Goal: Navigation & Orientation: Go to known website

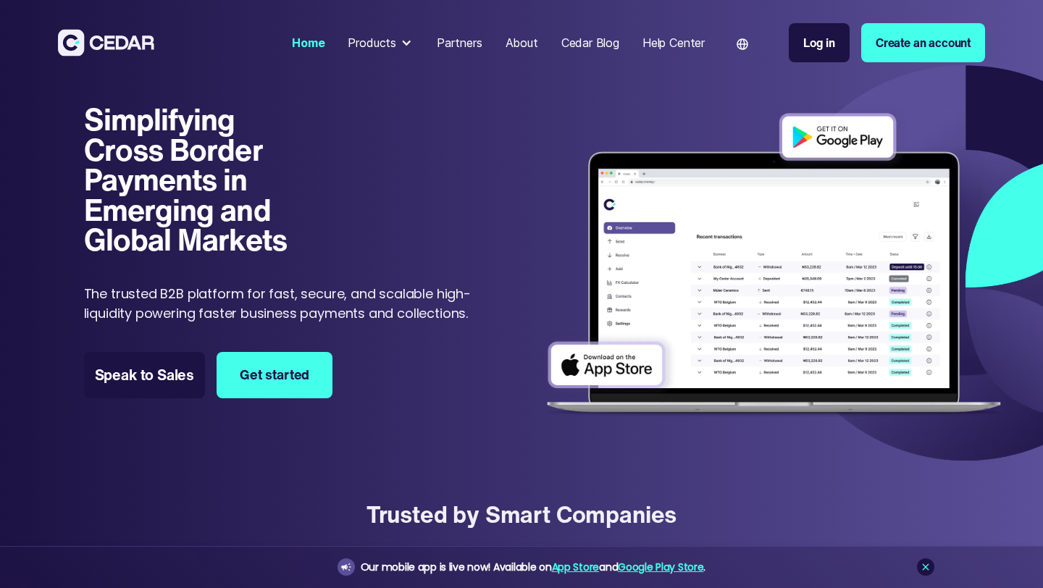
type input "******"
click at [821, 51] on div "Log in" at bounding box center [820, 42] width 32 height 17
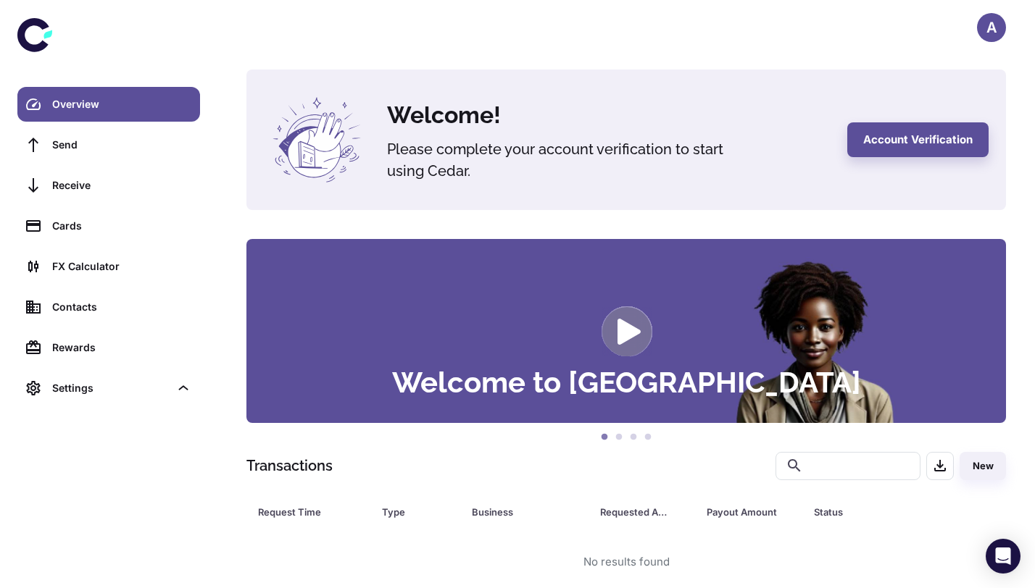
scroll to position [22, 0]
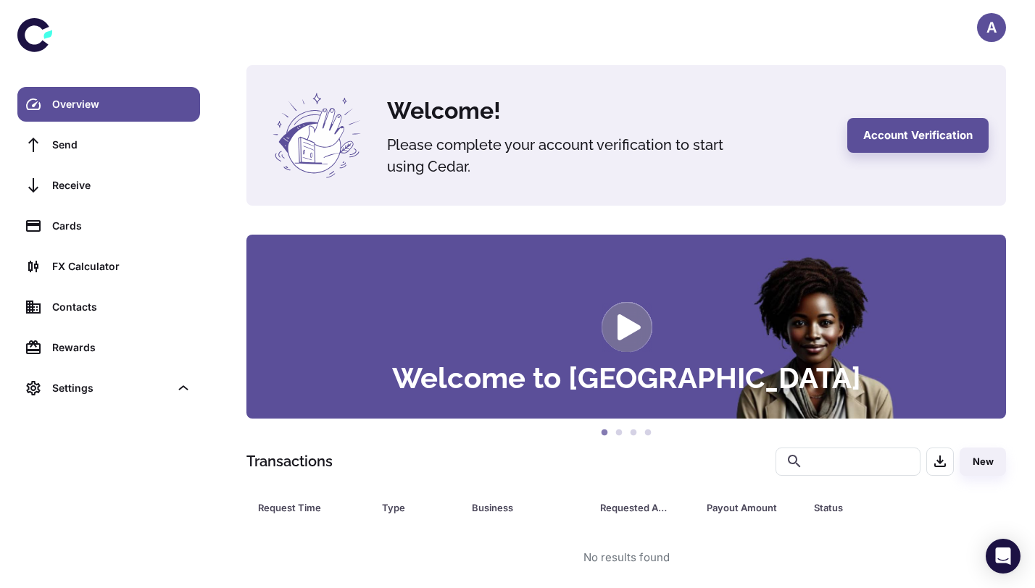
click at [633, 318] on circle at bounding box center [626, 327] width 49 height 49
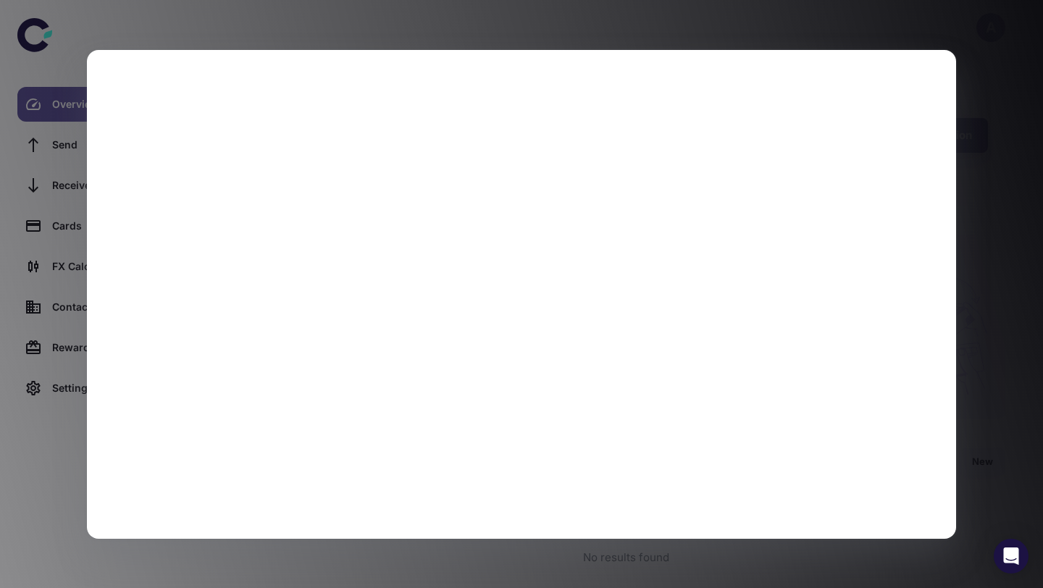
click at [969, 81] on div at bounding box center [521, 294] width 1043 height 588
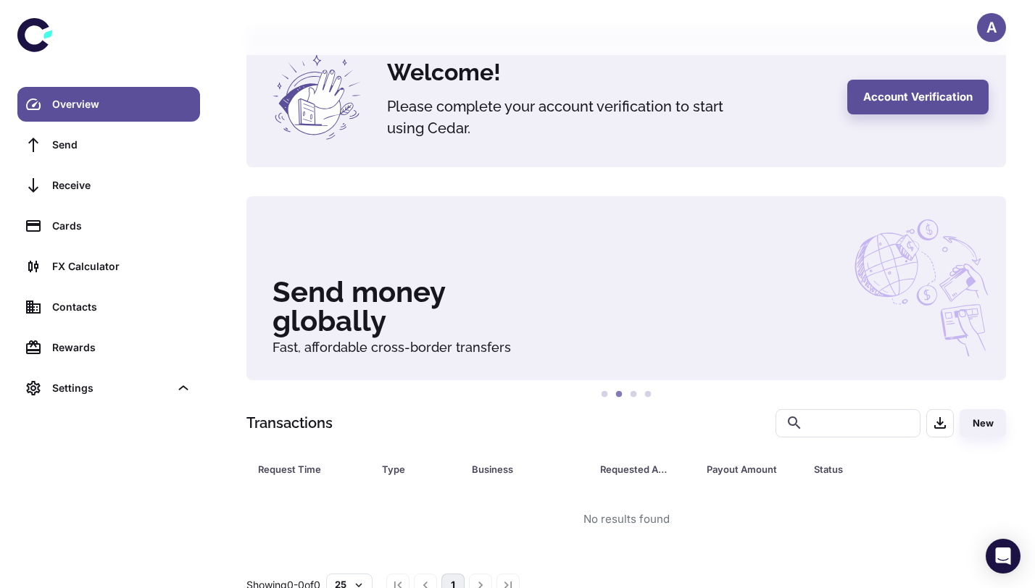
scroll to position [61, 0]
click at [603, 392] on button "1" at bounding box center [604, 394] width 14 height 14
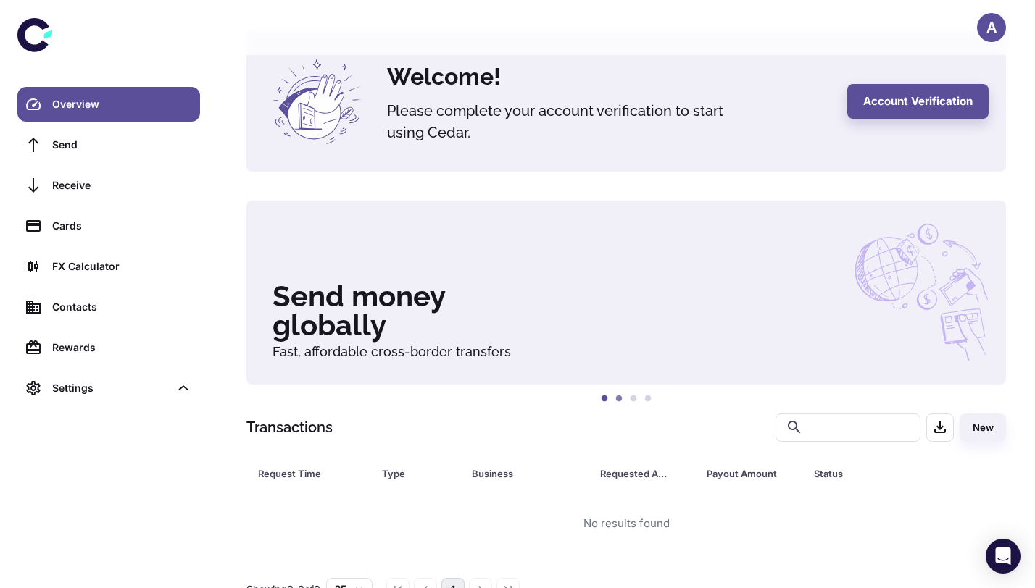
scroll to position [0, 0]
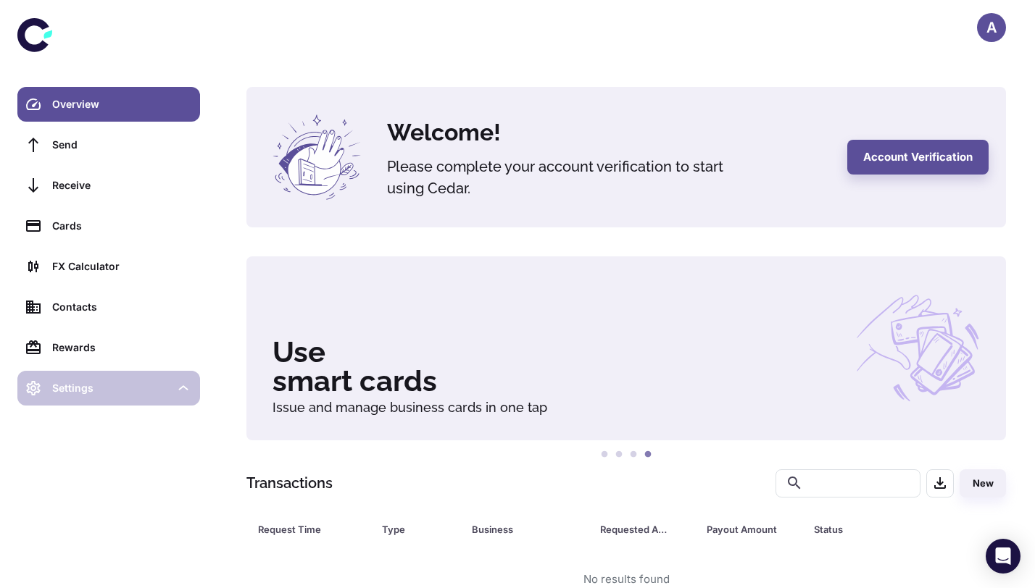
click at [180, 388] on icon at bounding box center [183, 387] width 9 height 4
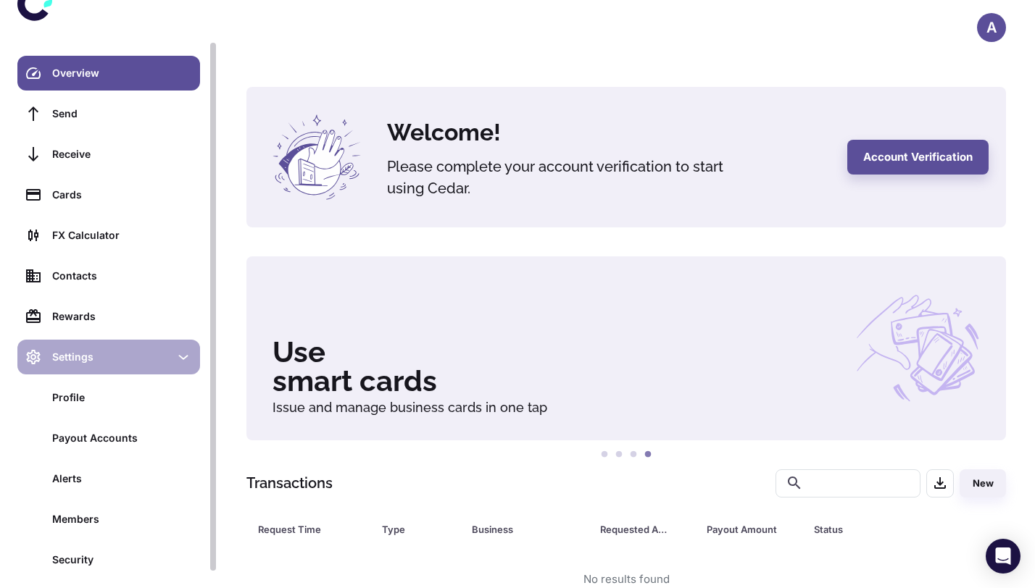
scroll to position [67, 0]
